Goal: Task Accomplishment & Management: Use online tool/utility

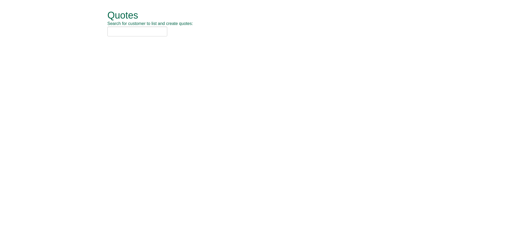
click at [122, 25] on span "Search for customer to list and create quotes:" at bounding box center [150, 23] width 86 height 5
click at [113, 30] on input "text" at bounding box center [137, 32] width 60 height 10
click at [115, 31] on input "text" at bounding box center [137, 32] width 60 height 10
click at [114, 28] on input "text" at bounding box center [137, 32] width 60 height 10
click at [114, 31] on input "text" at bounding box center [137, 32] width 60 height 10
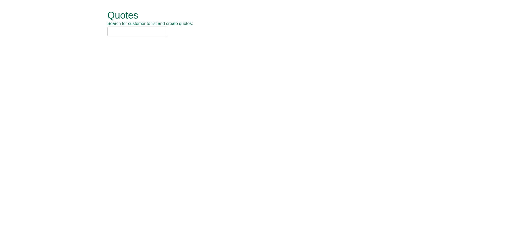
drag, startPoint x: 122, startPoint y: 32, endPoint x: 143, endPoint y: 33, distance: 21.0
click at [123, 32] on input "text" at bounding box center [137, 32] width 60 height 10
click at [143, 33] on input "text" at bounding box center [137, 32] width 60 height 10
click at [150, 33] on input "text" at bounding box center [137, 32] width 60 height 10
click at [159, 32] on input "text" at bounding box center [137, 32] width 60 height 10
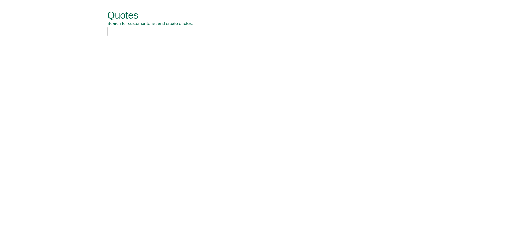
click at [161, 32] on input "text" at bounding box center [137, 32] width 60 height 10
click at [172, 32] on div at bounding box center [248, 32] width 282 height 10
drag, startPoint x: 179, startPoint y: 31, endPoint x: 127, endPoint y: 30, distance: 52.2
click at [152, 30] on div at bounding box center [248, 32] width 282 height 10
click at [124, 30] on input "text" at bounding box center [137, 32] width 60 height 10
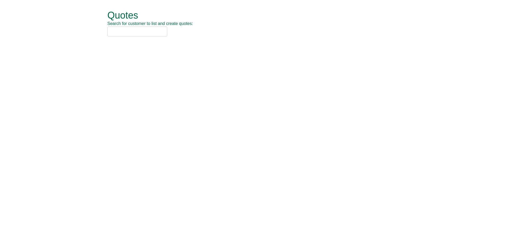
click at [134, 32] on input "text" at bounding box center [137, 32] width 60 height 10
click at [113, 30] on input "secsavers" at bounding box center [137, 32] width 60 height 10
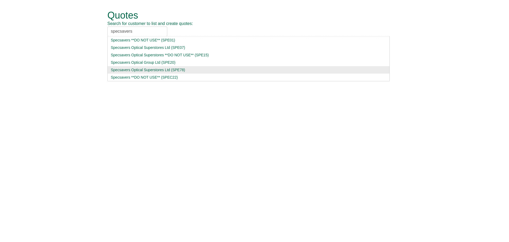
type input "specsavers"
click at [137, 71] on div "Specsavers Optical Superstores Ltd (SPE78)" at bounding box center [248, 69] width 275 height 5
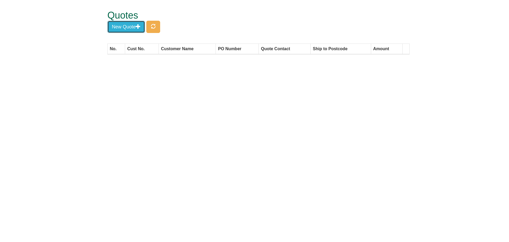
click at [128, 31] on button "New Quote" at bounding box center [126, 27] width 38 height 12
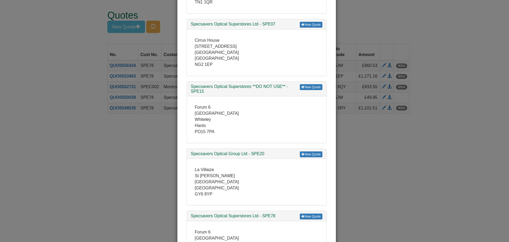
scroll to position [171, 0]
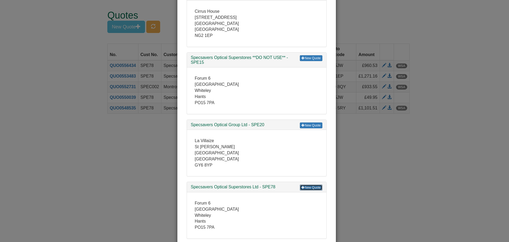
click at [309, 188] on link "New Quote" at bounding box center [311, 187] width 22 height 6
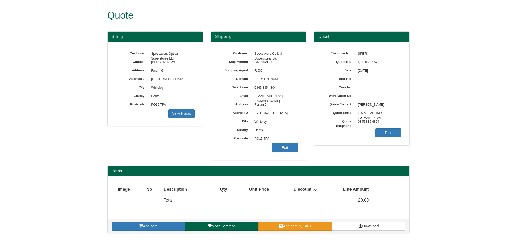
click at [286, 227] on span "Add item by SKU" at bounding box center [297, 226] width 28 height 4
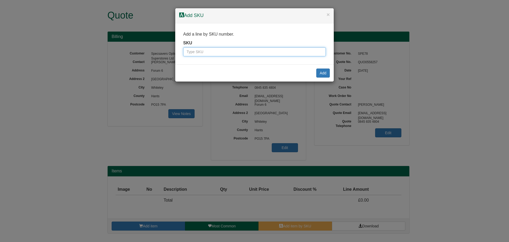
click at [238, 50] on input "text" at bounding box center [254, 51] width 143 height 9
type input "7330"
click at [320, 73] on button "Add" at bounding box center [323, 72] width 14 height 9
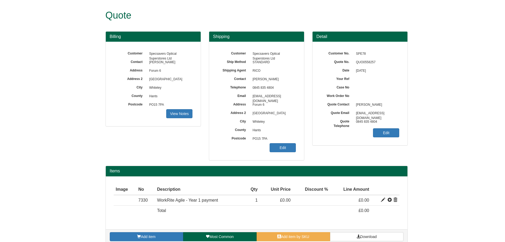
click at [127, 159] on div "Billing Customer Specsavers Optical Superstores Ltd Contact Hayley Morgan Addre…" at bounding box center [257, 98] width 310 height 134
click at [381, 200] on span at bounding box center [383, 200] width 4 height 4
type input "WorkRite Agile - Year 1 payment"
type input "0.00"
type input "1"
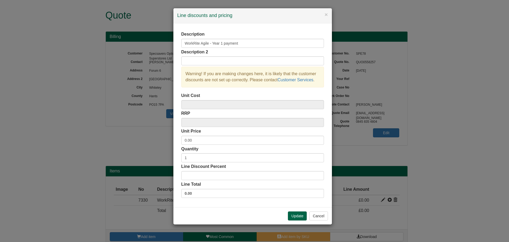
click at [232, 38] on div "Description WorkRite Agile - Year 1 payment" at bounding box center [252, 39] width 143 height 16
click at [244, 45] on input "WorkRite Agile - Year 1 payment" at bounding box center [252, 43] width 143 height 9
drag, startPoint x: 264, startPoint y: 46, endPoint x: 121, endPoint y: 43, distance: 142.4
click at [111, 43] on div "× Line discounts and pricing Description WorkRite Agile - Year 1 payment Descri…" at bounding box center [254, 121] width 509 height 242
type input "Pro Rata WR System Costs"
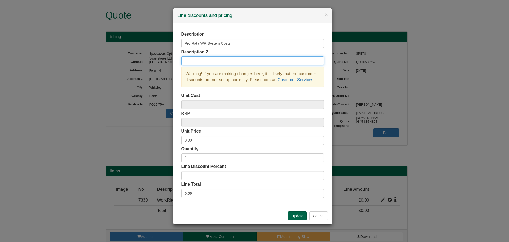
drag, startPoint x: 188, startPoint y: 60, endPoint x: 191, endPoint y: 62, distance: 3.1
click at [188, 60] on input "text" at bounding box center [252, 60] width 143 height 9
type input "4x Months (July - Oct)"
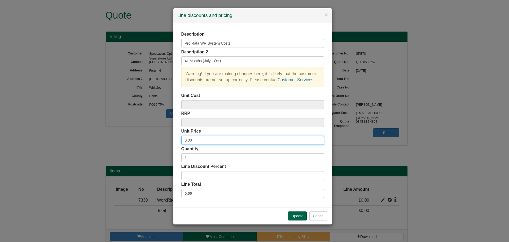
click at [186, 140] on input "0.00" at bounding box center [252, 139] width 143 height 9
type input "3522.75"
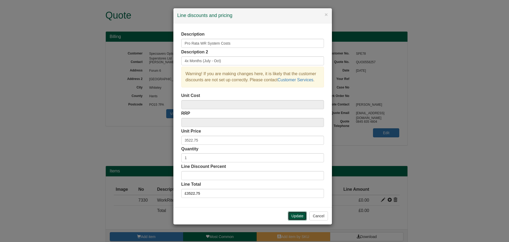
click at [303, 218] on button "Update" at bounding box center [297, 215] width 19 height 9
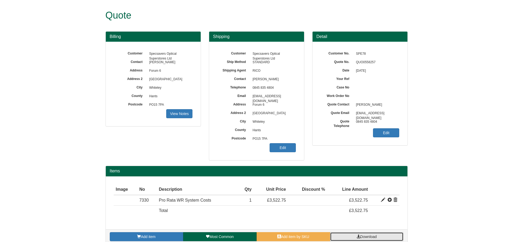
click at [356, 233] on link "Download" at bounding box center [366, 236] width 73 height 9
